Goal: Task Accomplishment & Management: Manage account settings

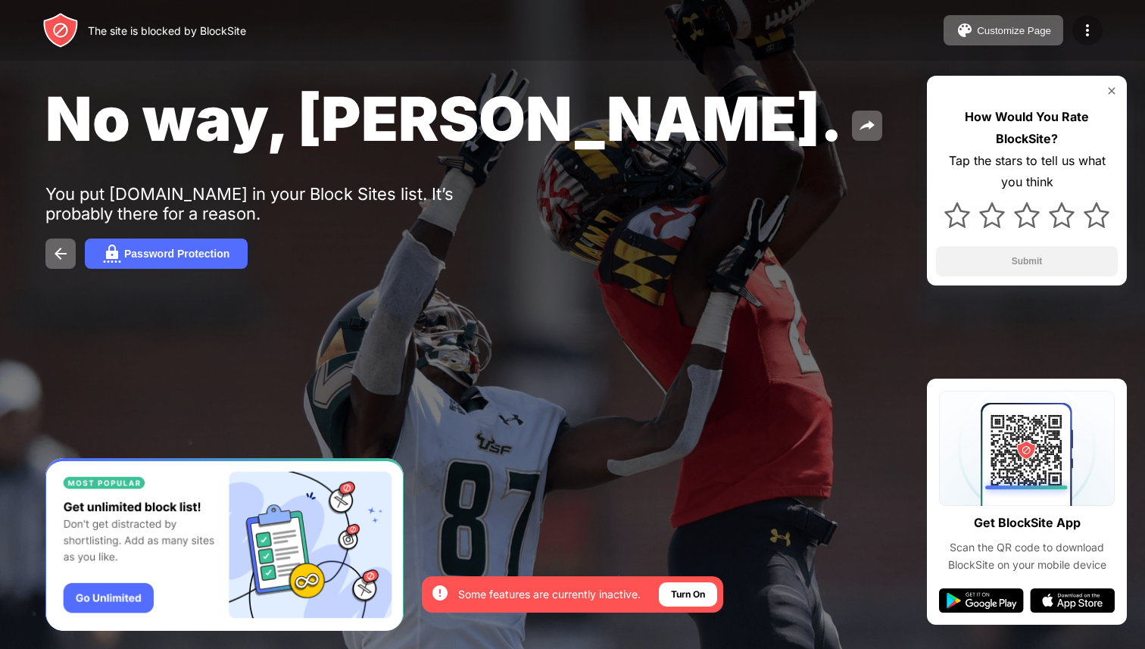
click at [1083, 31] on img at bounding box center [1087, 30] width 18 height 18
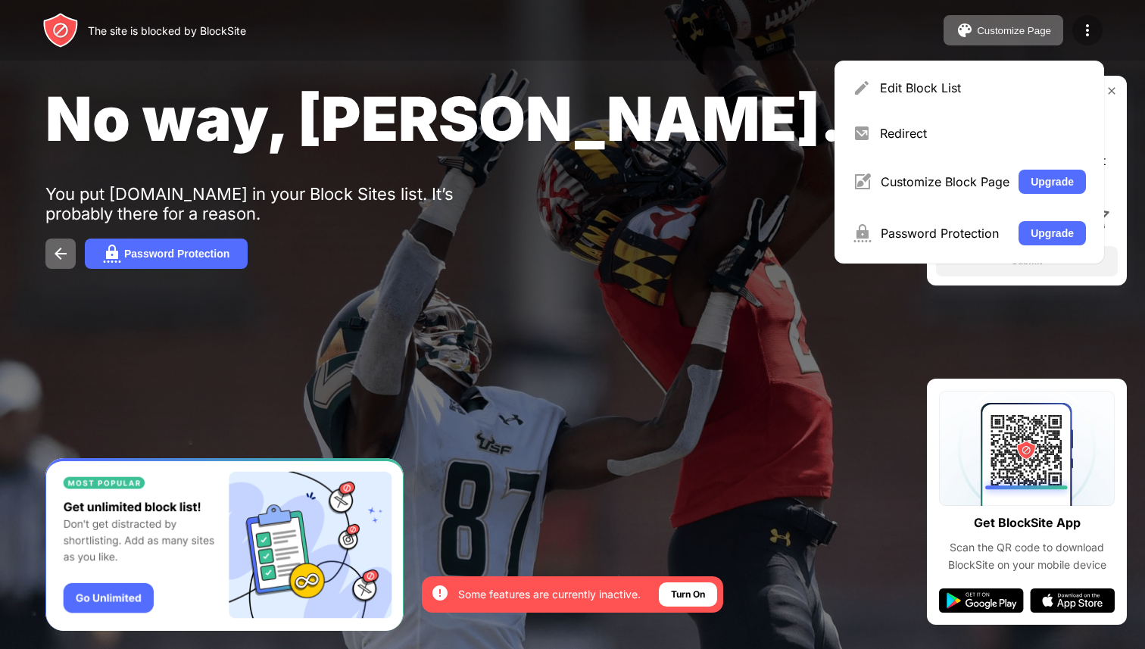
click at [1084, 31] on img at bounding box center [1087, 30] width 18 height 18
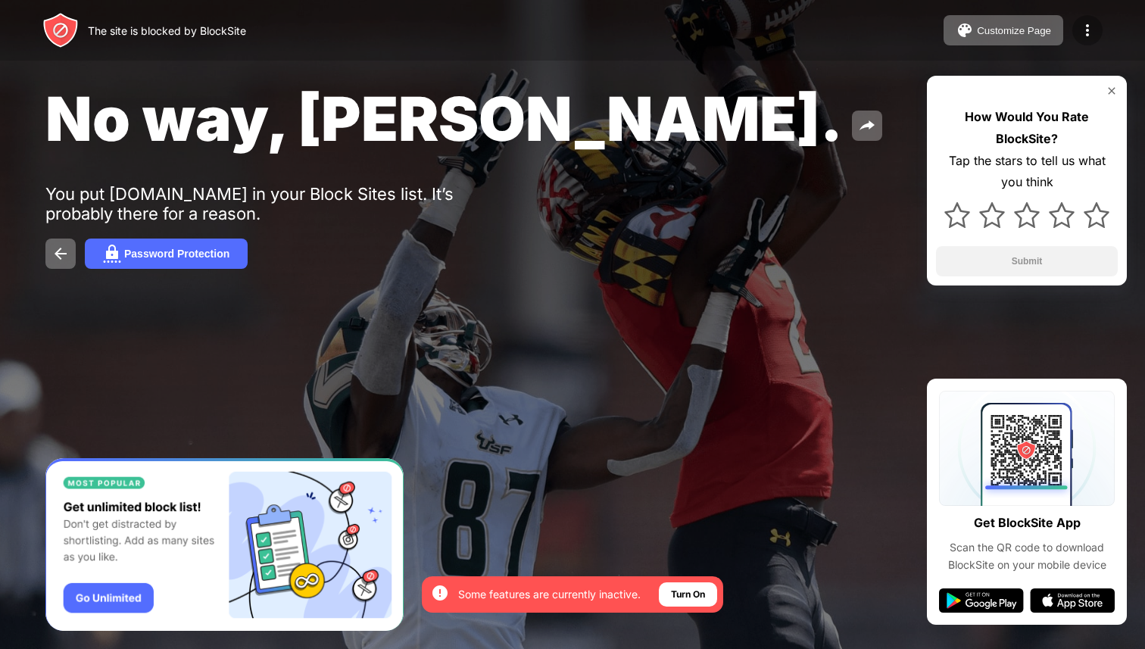
click at [1087, 33] on img at bounding box center [1087, 30] width 18 height 18
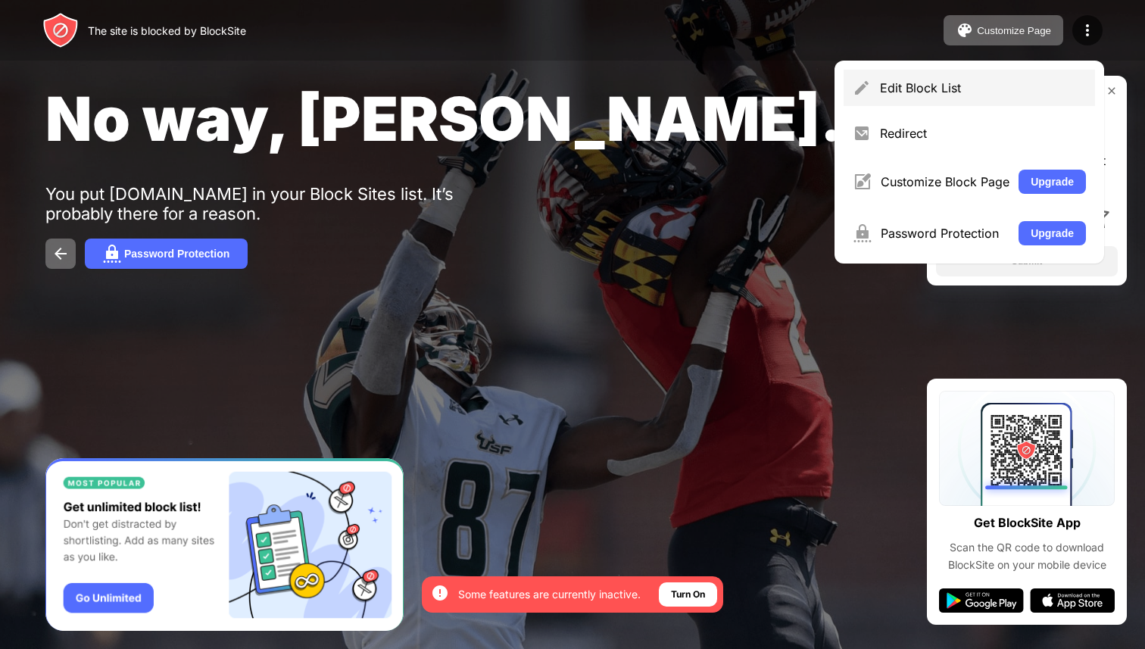
click at [978, 91] on div "Edit Block List" at bounding box center [983, 87] width 206 height 15
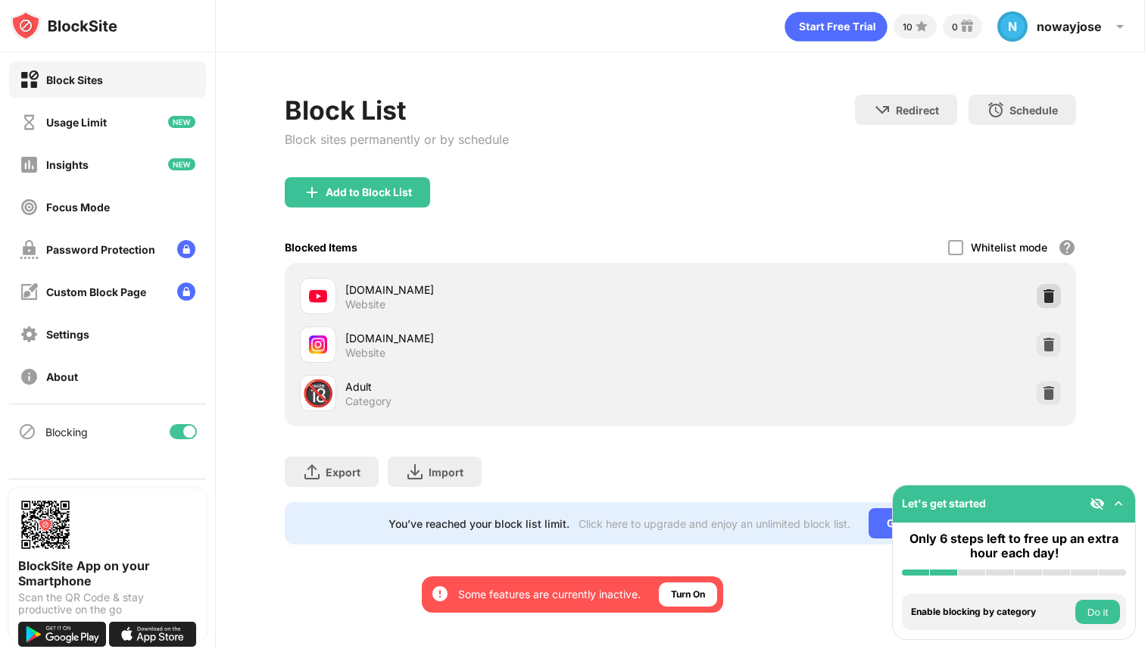
click at [1037, 292] on div at bounding box center [1049, 296] width 24 height 24
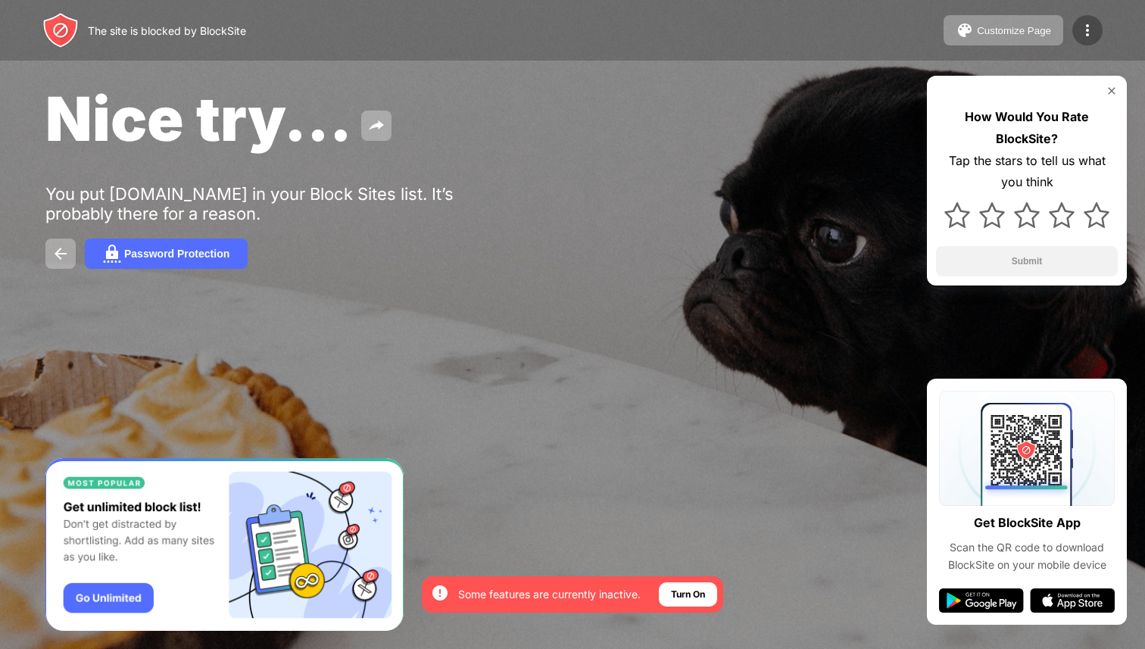
click at [1091, 42] on div at bounding box center [1087, 30] width 30 height 30
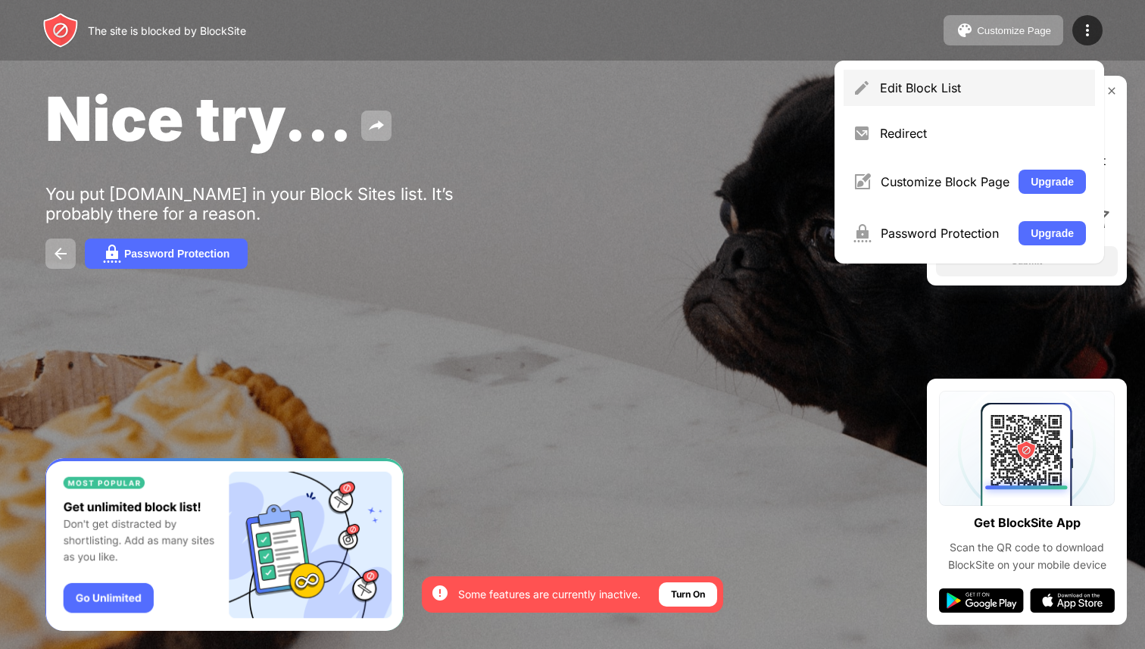
click at [1022, 84] on div "Edit Block List" at bounding box center [983, 87] width 206 height 15
